Goal: Information Seeking & Learning: Learn about a topic

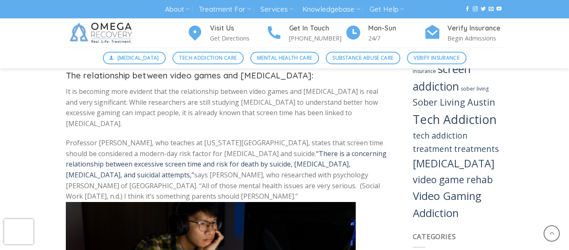
scroll to position [1141, 0]
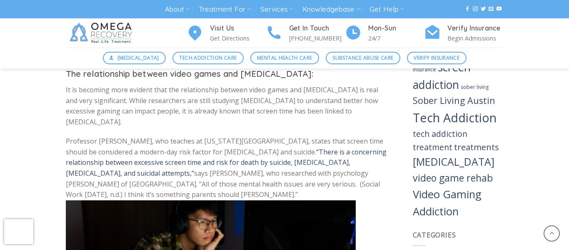
click at [241, 105] on p "It is becoming more evident that the relationship between video games and [MEDI…" at bounding box center [227, 106] width 322 height 43
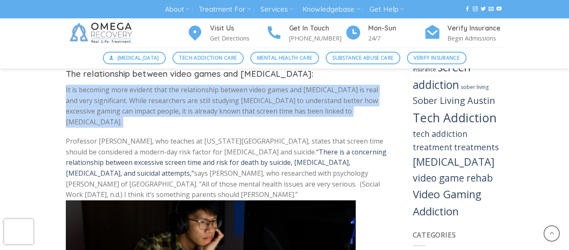
click at [237, 128] on div "When it comes to the concern of video games and the time spent on them, many ha…" at bounding box center [227, 133] width 322 height 1956
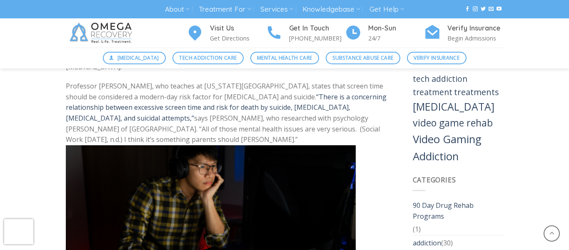
scroll to position [1197, 0]
drag, startPoint x: 195, startPoint y: 142, endPoint x: 56, endPoint y: 82, distance: 151.8
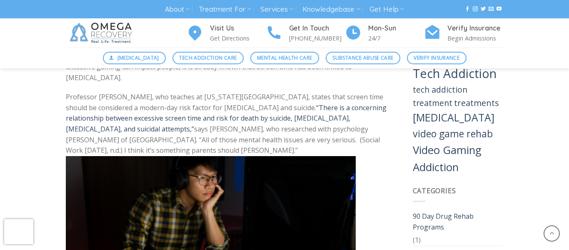
scroll to position [1187, 0]
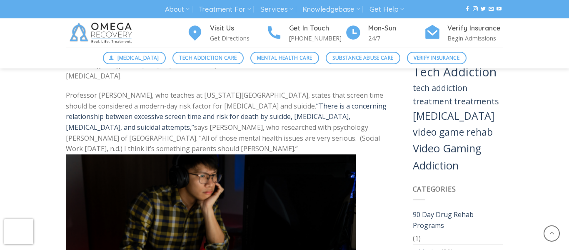
click at [204, 148] on p "Professor [PERSON_NAME], who teaches at [US_STATE][GEOGRAPHIC_DATA], states tha…" at bounding box center [227, 192] width 322 height 204
click at [265, 104] on p "Professor [PERSON_NAME], who teaches at [US_STATE][GEOGRAPHIC_DATA], states tha…" at bounding box center [227, 192] width 322 height 204
drag, startPoint x: 53, startPoint y: 94, endPoint x: 258, endPoint y: 147, distance: 211.0
copy p "Professor [PERSON_NAME], who teaches at [US_STATE][GEOGRAPHIC_DATA], states tha…"
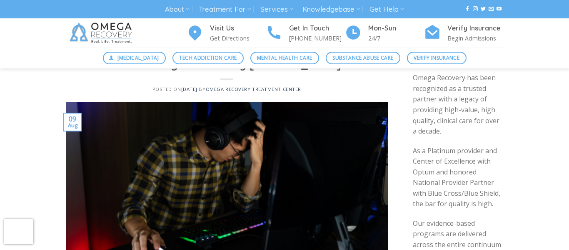
scroll to position [0, 0]
